Goal: Check status: Check status

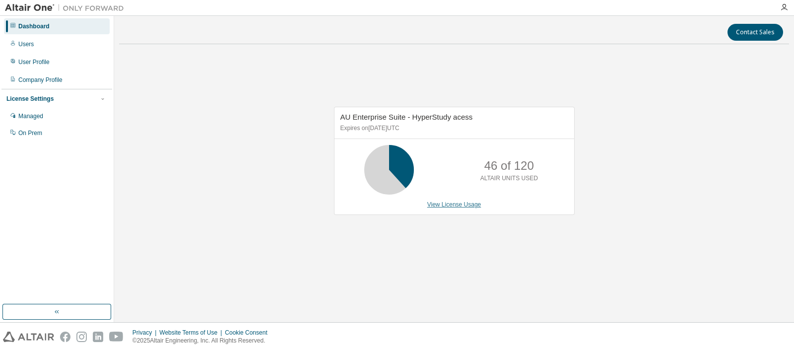
click at [456, 205] on link "View License Usage" at bounding box center [454, 204] width 54 height 7
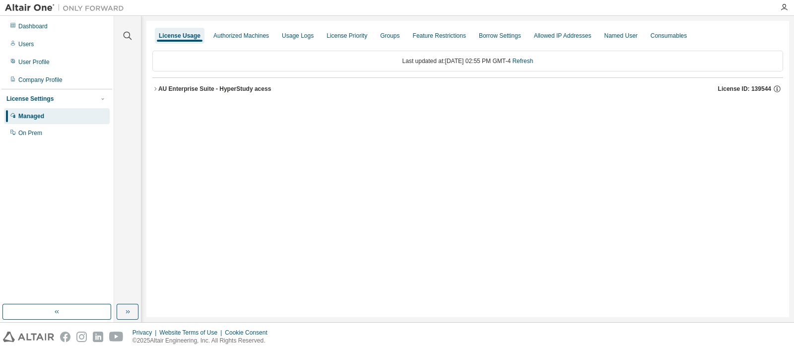
click at [220, 95] on button "AU Enterprise Suite - HyperStudy acess License ID: 139544" at bounding box center [467, 89] width 631 height 22
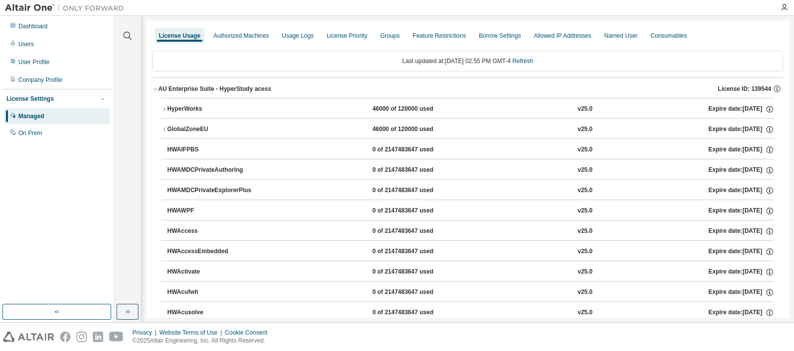
click at [235, 105] on div "HyperWorks" at bounding box center [211, 109] width 89 height 9
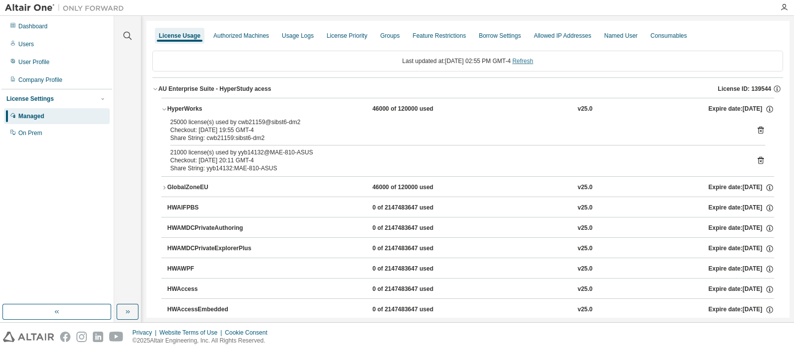
click at [533, 63] on link "Refresh" at bounding box center [522, 61] width 21 height 7
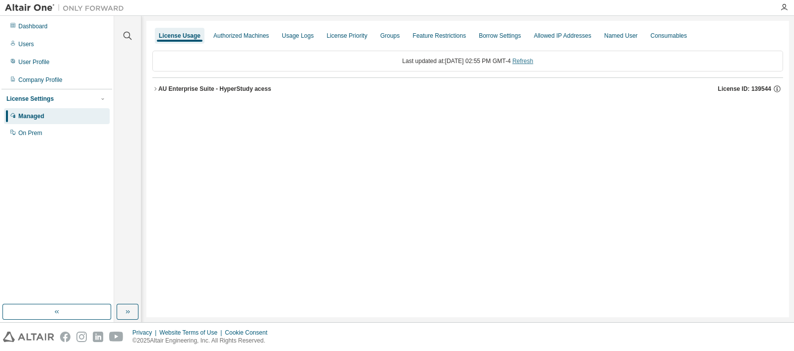
click at [533, 63] on link "Refresh" at bounding box center [522, 61] width 21 height 7
click at [231, 87] on div "AU Enterprise Suite - HyperStudy acess" at bounding box center [214, 89] width 113 height 8
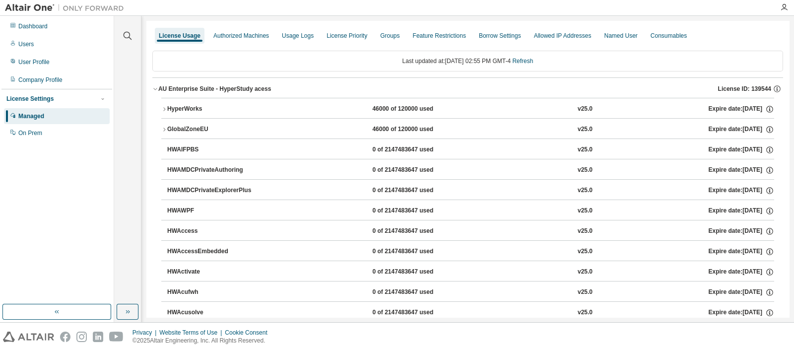
click at [211, 105] on div "HyperWorks" at bounding box center [211, 109] width 89 height 9
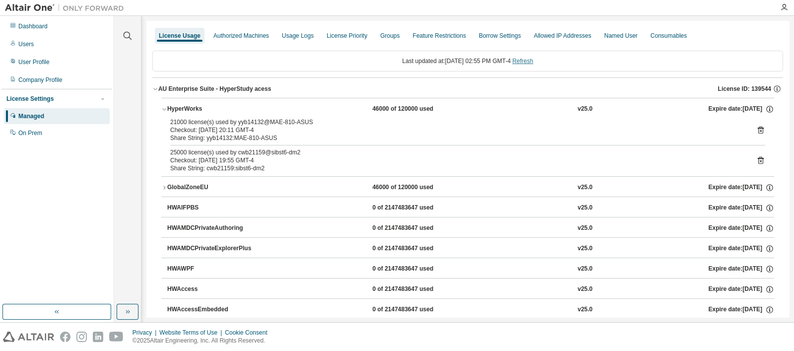
click at [529, 62] on link "Refresh" at bounding box center [522, 61] width 21 height 7
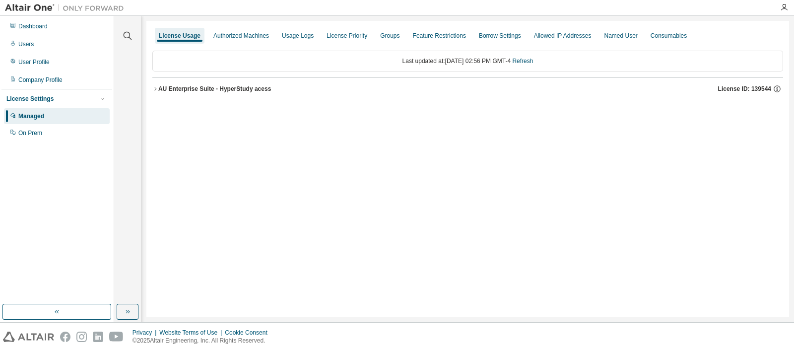
click at [228, 93] on button "AU Enterprise Suite - HyperStudy acess License ID: 139544" at bounding box center [467, 89] width 631 height 22
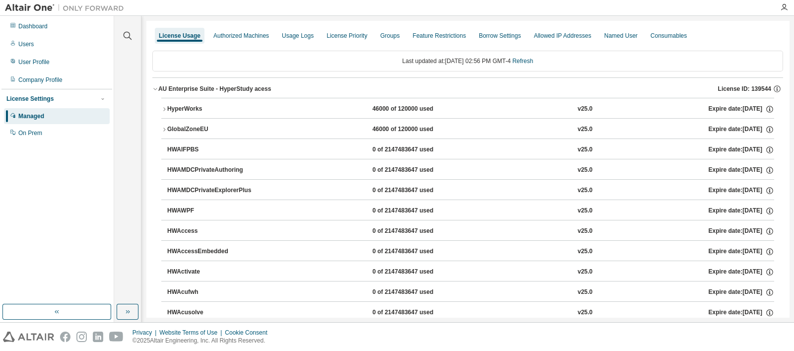
click at [221, 20] on div "Clear all Collapse on share string Yes No Only used licenses Yes No Only my usa…" at bounding box center [454, 169] width 680 height 306
click at [531, 64] on link "Refresh" at bounding box center [522, 61] width 21 height 7
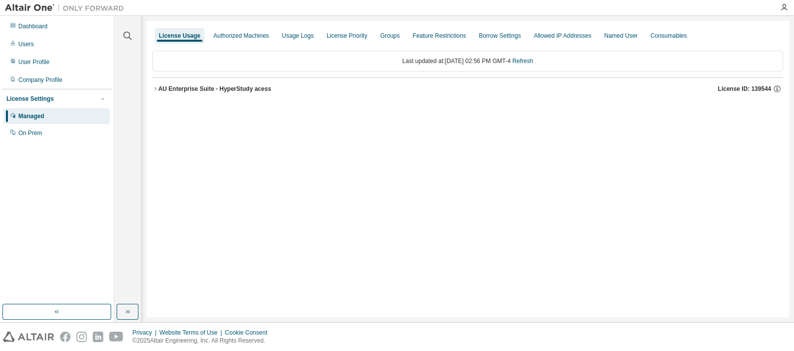
click at [244, 91] on div "AU Enterprise Suite - HyperStudy acess" at bounding box center [214, 89] width 113 height 8
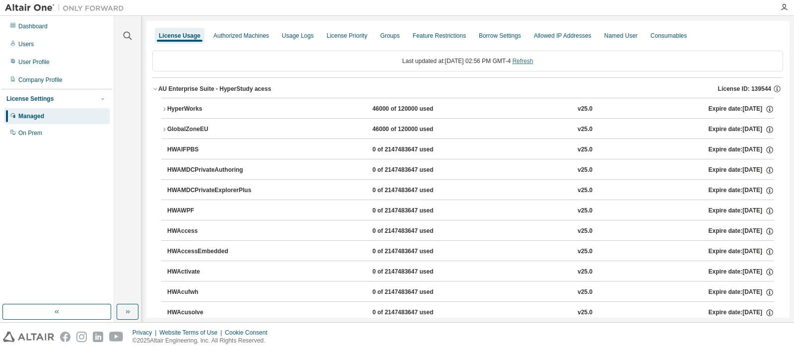
click at [523, 60] on link "Refresh" at bounding box center [522, 61] width 21 height 7
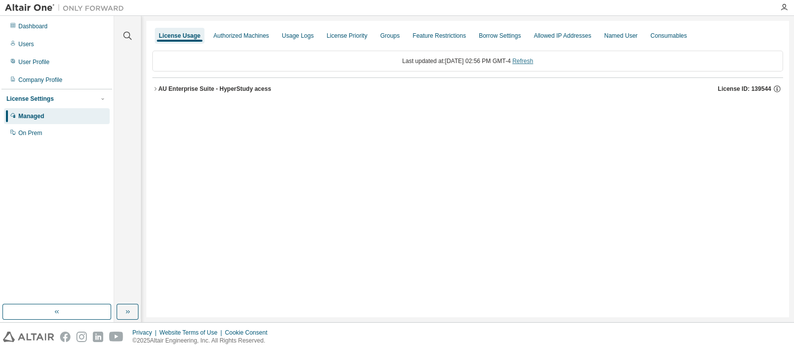
click at [533, 62] on link "Refresh" at bounding box center [522, 61] width 21 height 7
click at [186, 87] on div "AU Enterprise Suite - HyperStudy acess" at bounding box center [214, 89] width 113 height 8
